Goal: Task Accomplishment & Management: Use online tool/utility

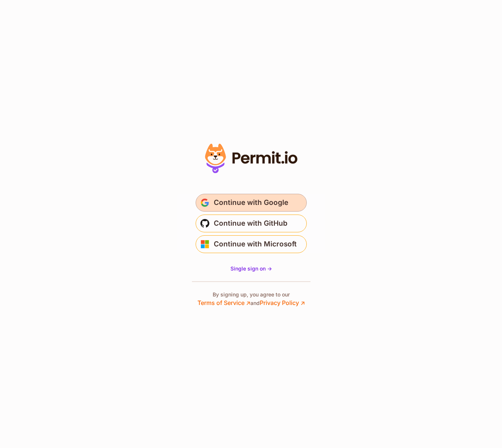
click at [277, 206] on span "Continue with Google" at bounding box center [251, 203] width 75 height 12
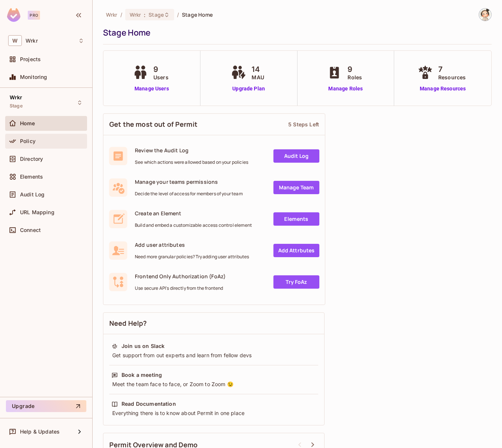
click at [33, 145] on div "Policy" at bounding box center [46, 141] width 76 height 9
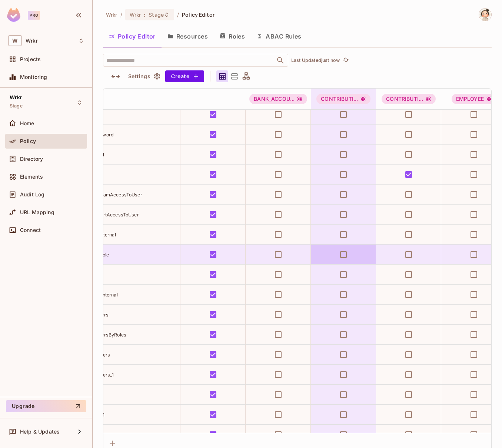
scroll to position [5633, 0]
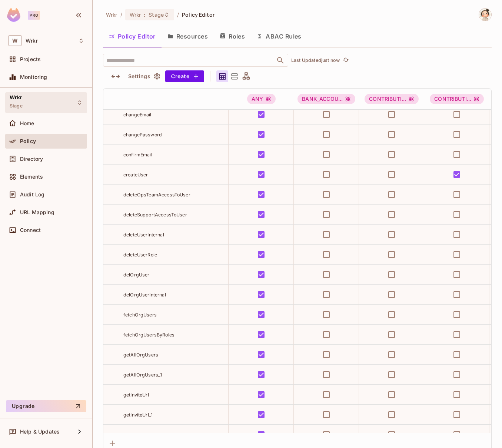
click at [78, 106] on div "Wrkr Stage" at bounding box center [46, 102] width 82 height 20
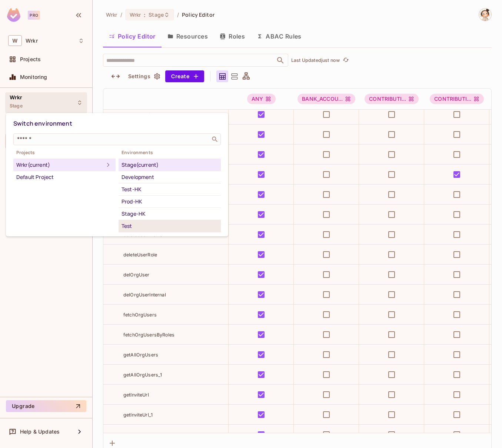
click at [148, 225] on div "Test" at bounding box center [170, 226] width 96 height 9
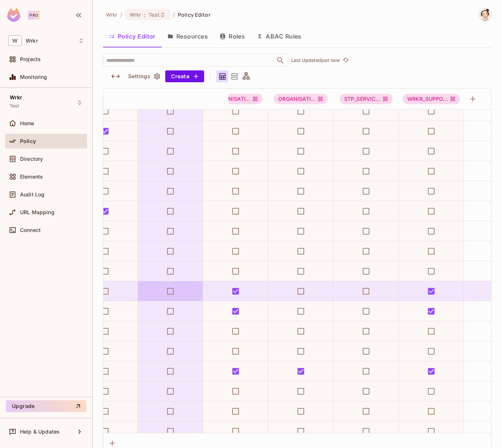
scroll to position [6598, 353]
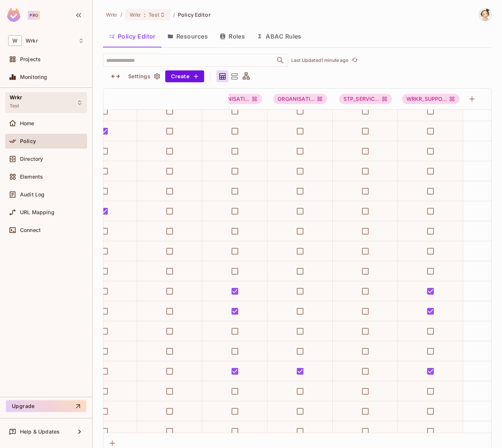
click at [80, 102] on icon at bounding box center [80, 103] width 6 height 6
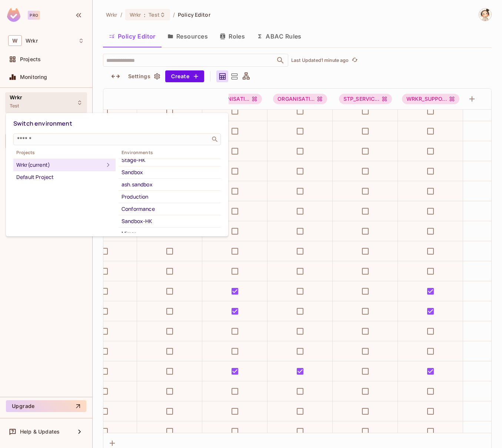
scroll to position [61, 0]
click at [155, 175] on div "Sandbox" at bounding box center [170, 177] width 96 height 9
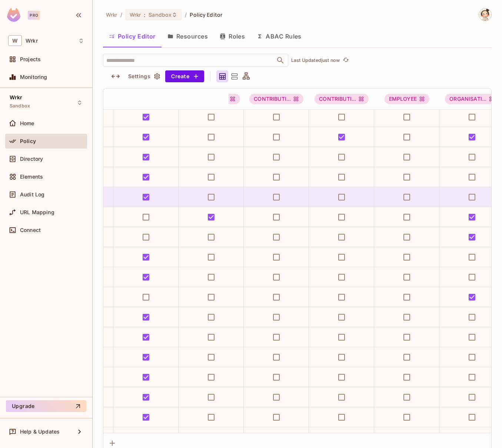
scroll to position [6672, 0]
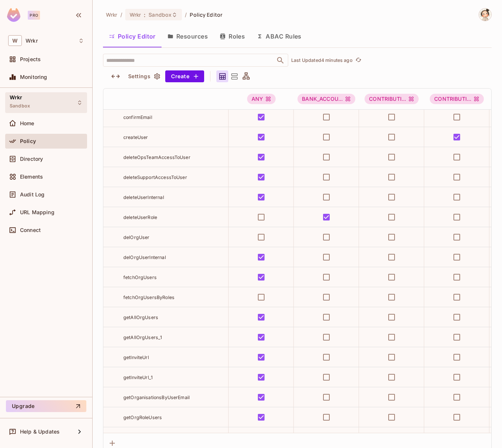
click at [79, 103] on icon at bounding box center [80, 103] width 6 height 6
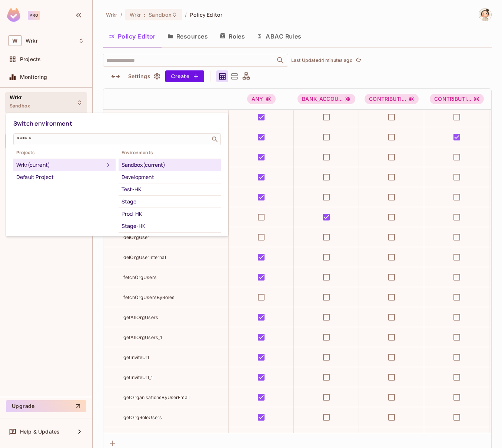
scroll to position [72, 0]
click at [136, 165] on div "Test" at bounding box center [170, 166] width 96 height 9
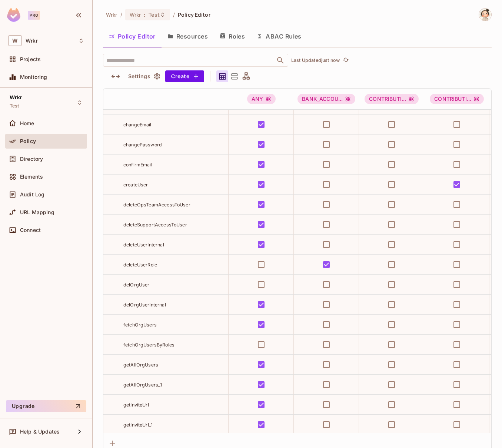
scroll to position [6625, 0]
